Goal: Information Seeking & Learning: Learn about a topic

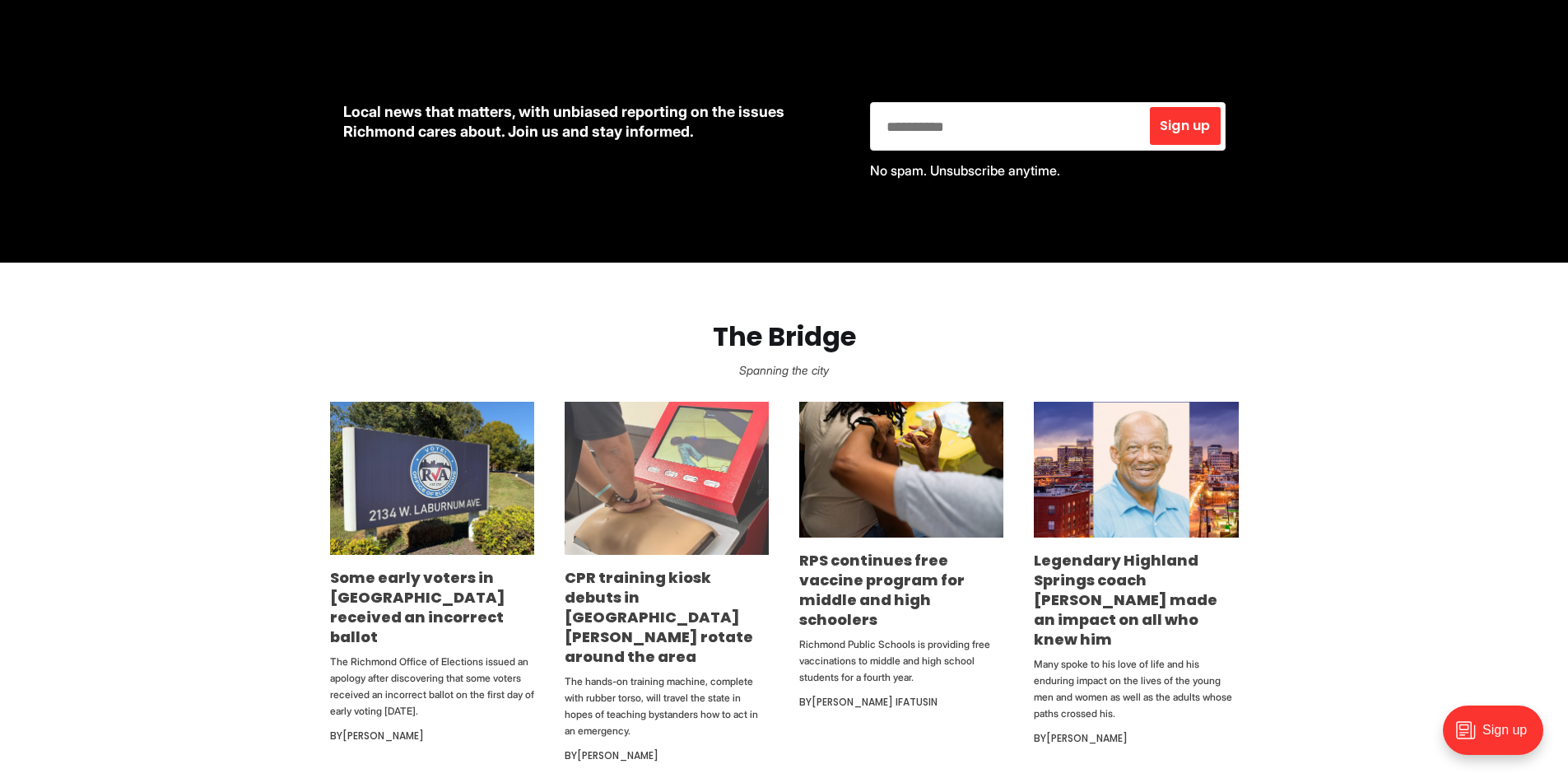
scroll to position [248, 0]
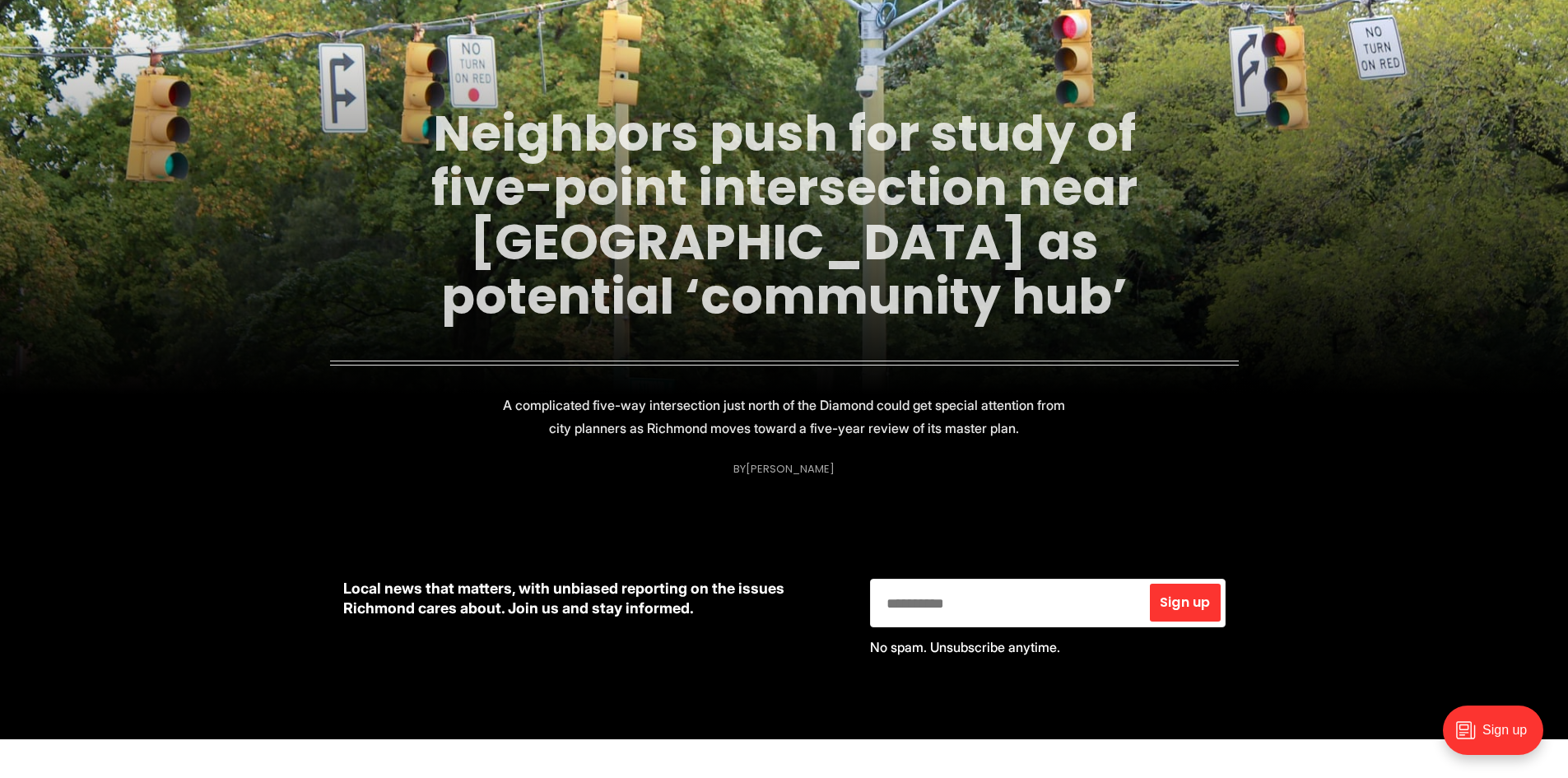
click at [721, 258] on link "Neighbors push for study of five-point intersection near [GEOGRAPHIC_DATA] as p…" at bounding box center [784, 215] width 707 height 232
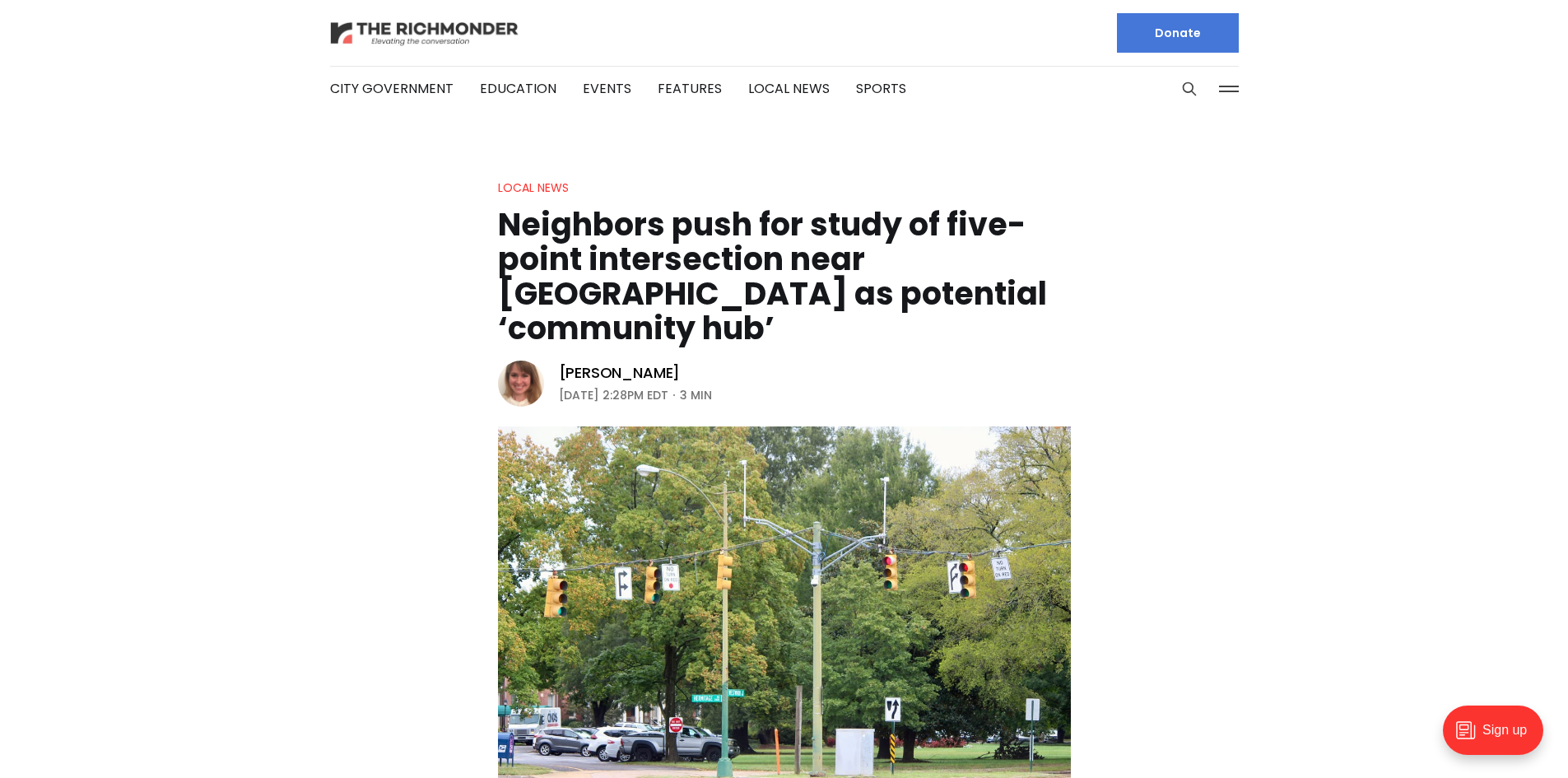
click at [472, 26] on img at bounding box center [425, 34] width 189 height 29
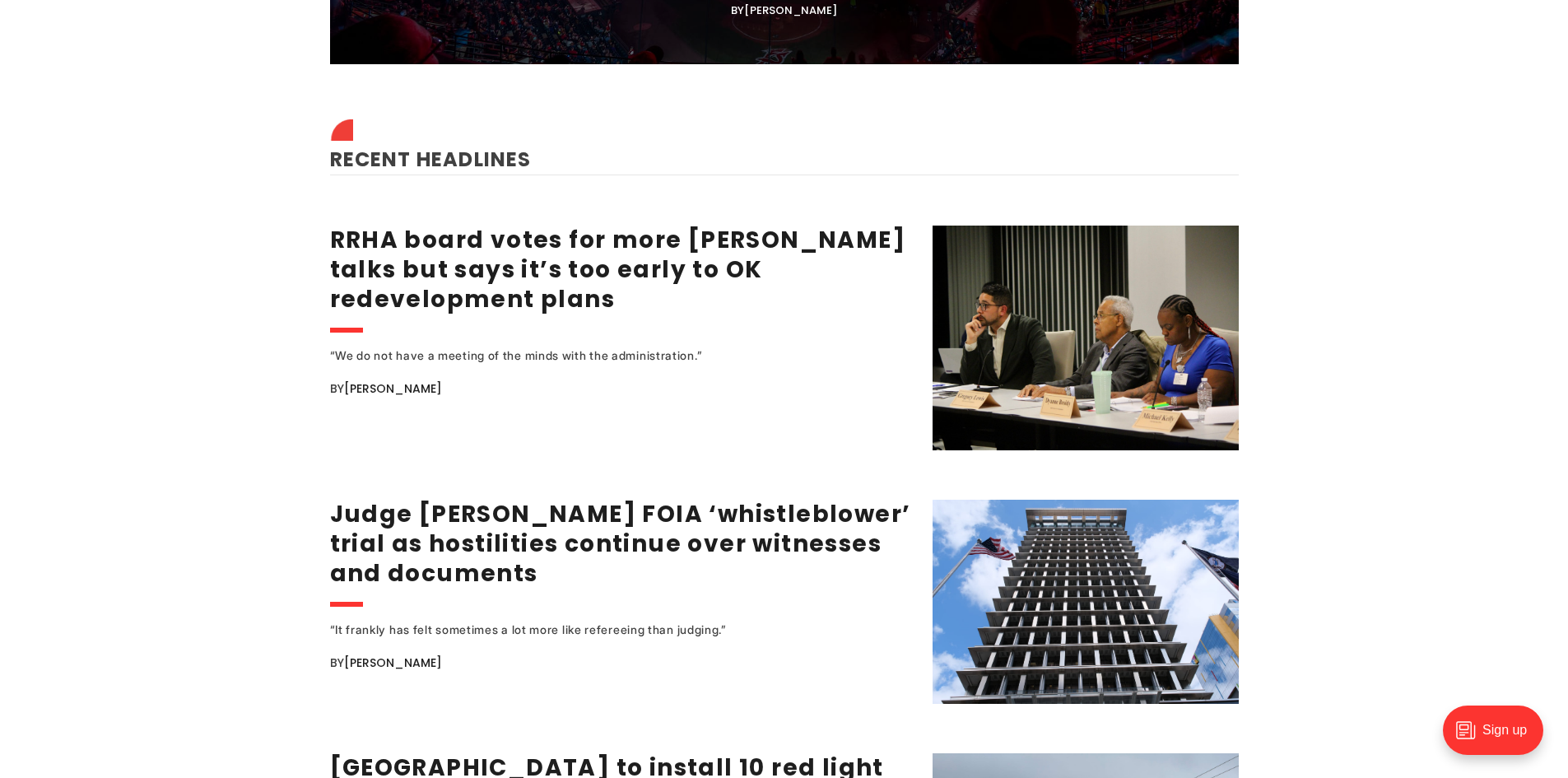
scroll to position [2059, 0]
